Goal: Task Accomplishment & Management: Complete application form

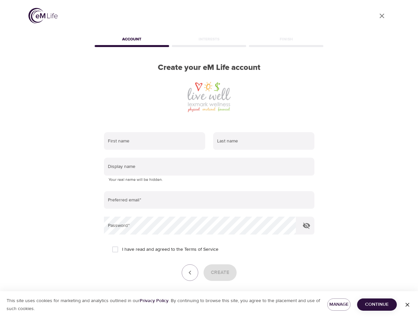
click at [155, 141] on input "text" at bounding box center [154, 141] width 101 height 18
click at [264, 141] on input "text" at bounding box center [263, 141] width 101 height 18
click at [209, 166] on input "text" at bounding box center [209, 166] width 210 height 18
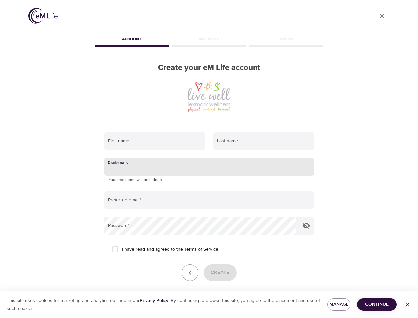
click at [209, 200] on input "email" at bounding box center [209, 200] width 210 height 18
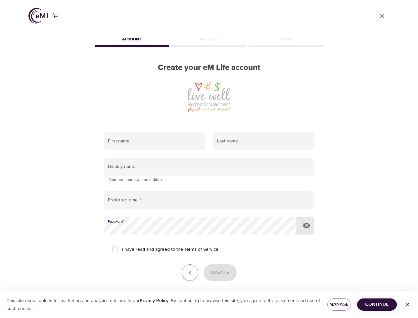
click at [306, 225] on icon "button" at bounding box center [306, 225] width 8 height 8
click at [190, 272] on icon "button" at bounding box center [190, 272] width 8 height 8
click at [220, 272] on div "Create" at bounding box center [209, 272] width 210 height 17
click at [339, 304] on span "Manage" at bounding box center [339, 304] width 13 height 8
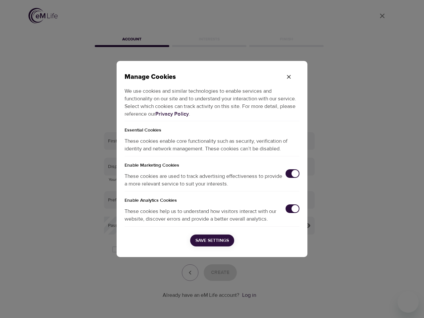
click at [377, 304] on div "Manage Cookies We use cookies and similar technologies to enable services and f…" at bounding box center [212, 159] width 424 height 318
